Goal: Navigation & Orientation: Find specific page/section

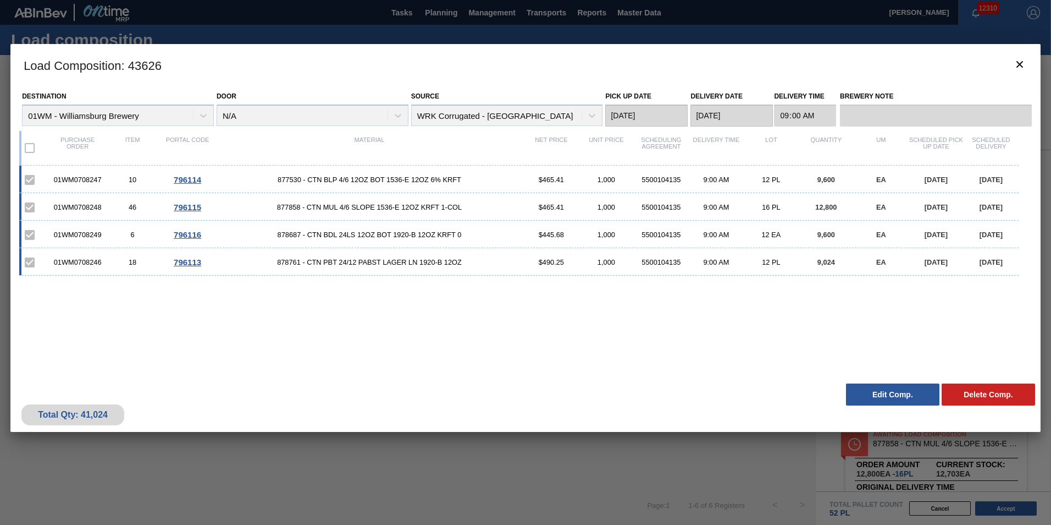
scroll to position [110, 0]
drag, startPoint x: 983, startPoint y: 93, endPoint x: 1014, endPoint y: 60, distance: 45.5
click at [984, 92] on label "Brewery Note" at bounding box center [936, 97] width 192 height 16
click at [1022, 61] on icon "botão de ícone" at bounding box center [1020, 64] width 7 height 7
